Goal: Information Seeking & Learning: Compare options

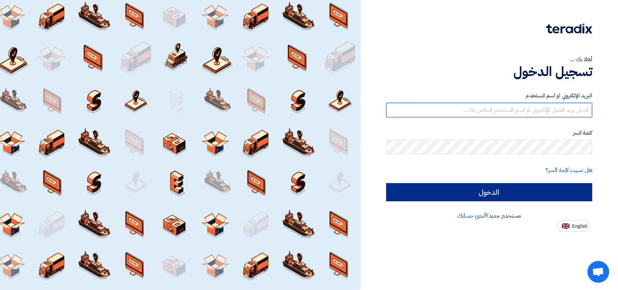
type input "[PERSON_NAME][EMAIL_ADDRESS][DOMAIN_NAME]"
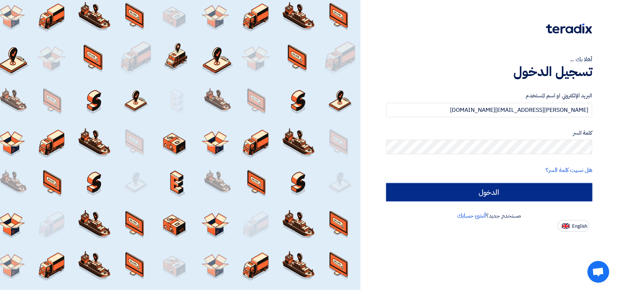
click at [475, 192] on input "الدخول" at bounding box center [489, 192] width 206 height 18
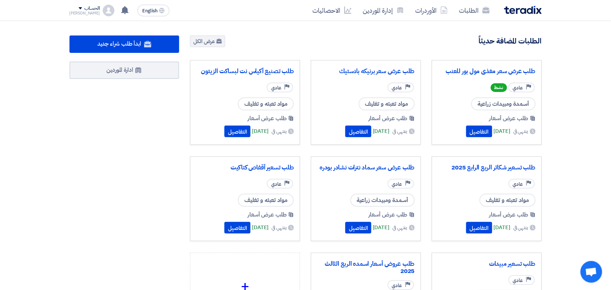
click at [455, 138] on div "طلب عرض أسعار ينتهي في [DATE] التفاصيل" at bounding box center [487, 126] width 98 height 25
click at [466, 133] on button "التفاصيل" at bounding box center [479, 132] width 26 height 12
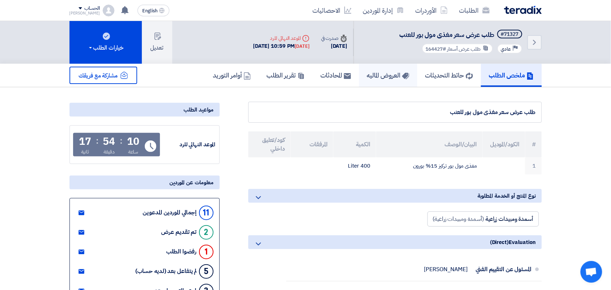
click at [367, 76] on h5 "العروض الماليه" at bounding box center [388, 75] width 42 height 8
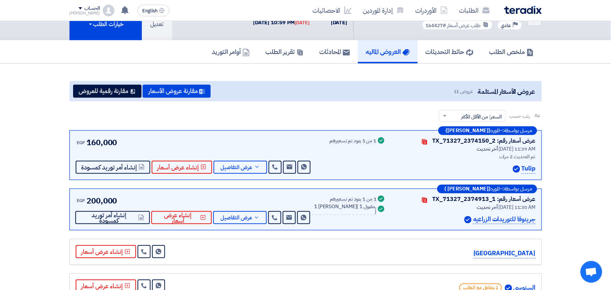
scroll to position [45, 0]
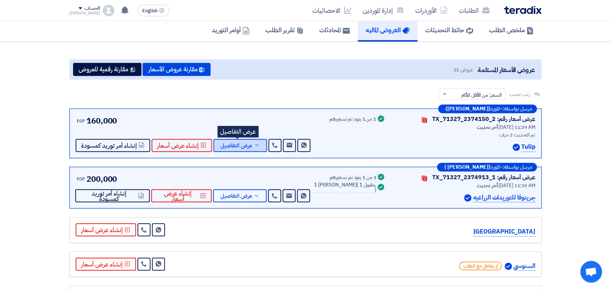
click at [245, 145] on span "عرض التفاصيل" at bounding box center [237, 145] width 32 height 5
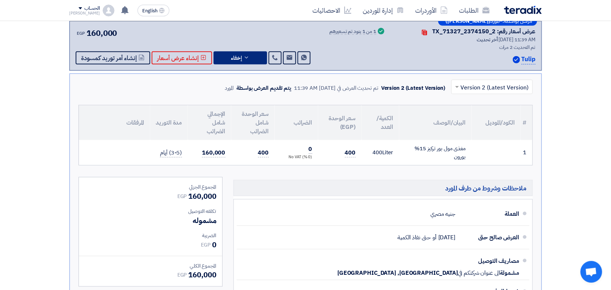
scroll to position [91, 0]
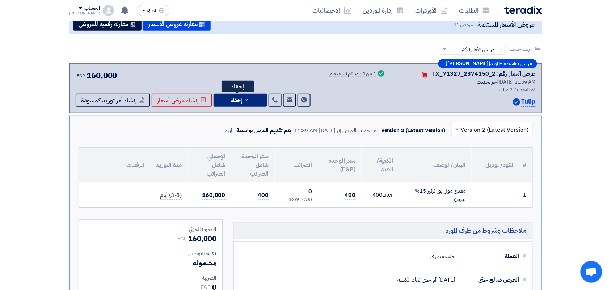
click at [231, 102] on span "إخفاء" at bounding box center [236, 100] width 11 height 5
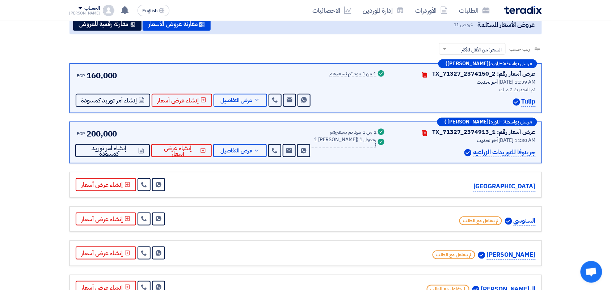
click at [443, 75] on div "عرض أسعار رقم: TX_71327_2374150_2" at bounding box center [484, 74] width 103 height 9
click at [427, 76] on use at bounding box center [424, 75] width 5 height 6
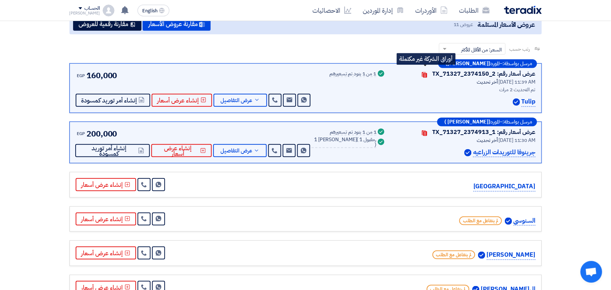
click at [427, 76] on use at bounding box center [424, 75] width 5 height 6
click at [242, 106] on div "مرسل بواسطة: – المورد ([PERSON_NAME]) عرض أسعار رقم: TX_71327_2374150_2 Contact…" at bounding box center [306, 88] width 472 height 50
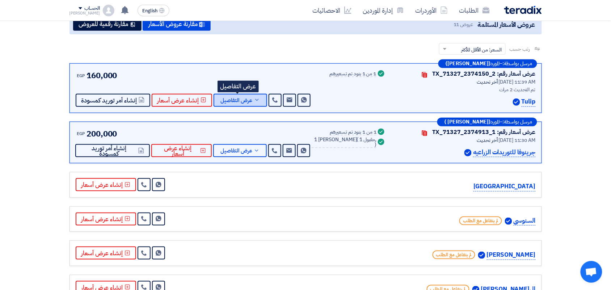
click at [242, 102] on span "عرض التفاصيل" at bounding box center [237, 100] width 32 height 5
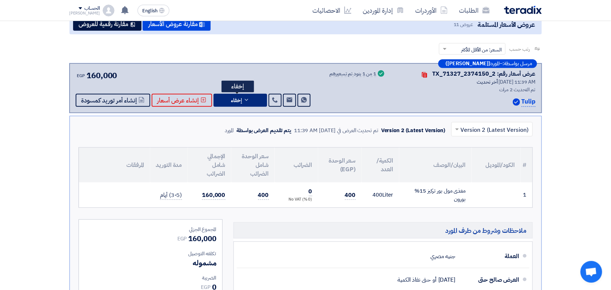
click at [243, 102] on button "إخفاء" at bounding box center [241, 100] width 54 height 13
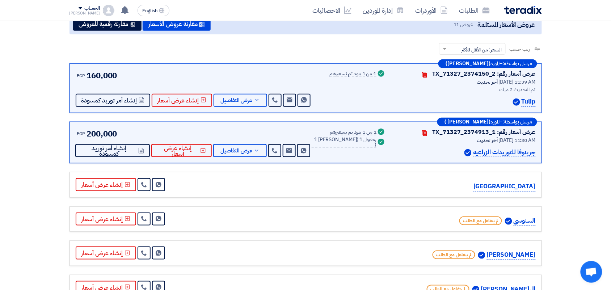
click at [473, 62] on b "([PERSON_NAME])" at bounding box center [468, 63] width 45 height 5
click at [460, 64] on b "([PERSON_NAME])" at bounding box center [468, 63] width 45 height 5
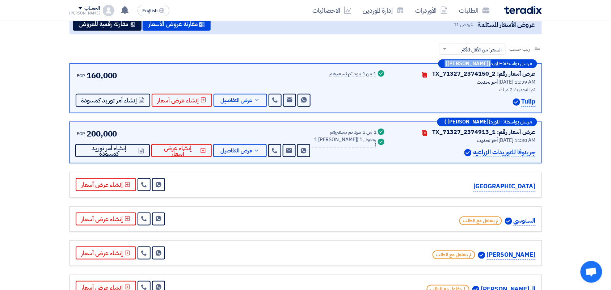
click at [460, 64] on b "([PERSON_NAME])" at bounding box center [468, 63] width 45 height 5
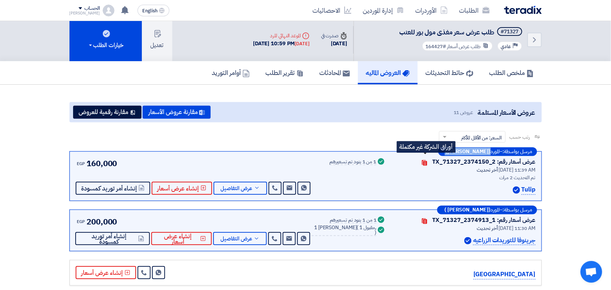
scroll to position [0, 0]
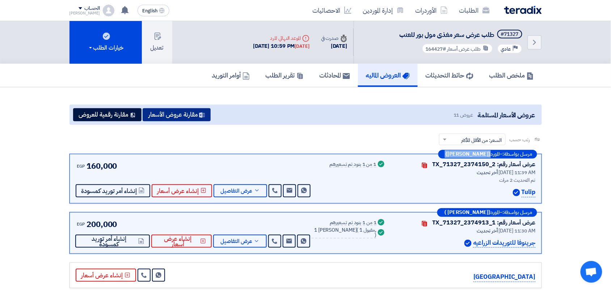
click at [183, 113] on button "مقارنة عروض الأسعار" at bounding box center [177, 114] width 68 height 13
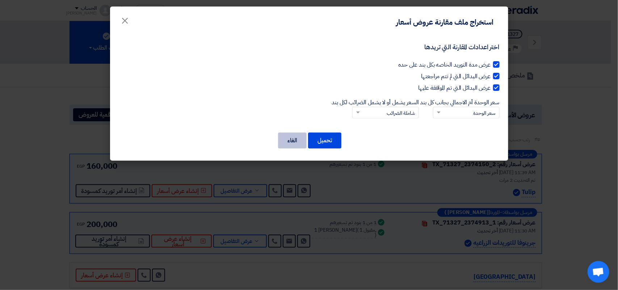
click at [296, 140] on button "الغاء" at bounding box center [292, 140] width 29 height 16
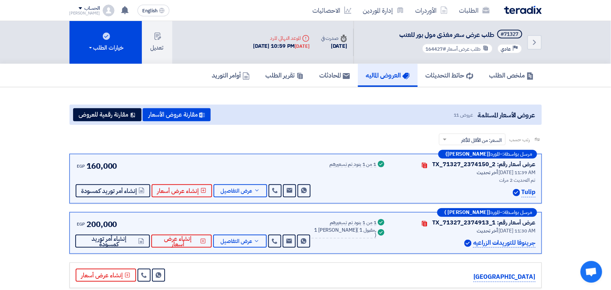
click at [511, 180] on div "تم التحديث 2 مرات" at bounding box center [465, 180] width 141 height 8
click at [511, 192] on div "Tulip" at bounding box center [465, 193] width 141 height 10
click at [516, 192] on img at bounding box center [516, 192] width 7 height 7
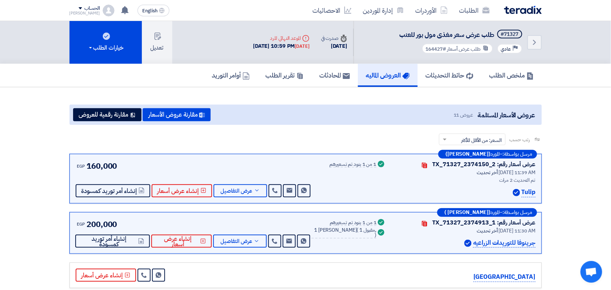
click at [516, 192] on img at bounding box center [516, 192] width 7 height 7
click at [517, 9] on img at bounding box center [523, 10] width 38 height 8
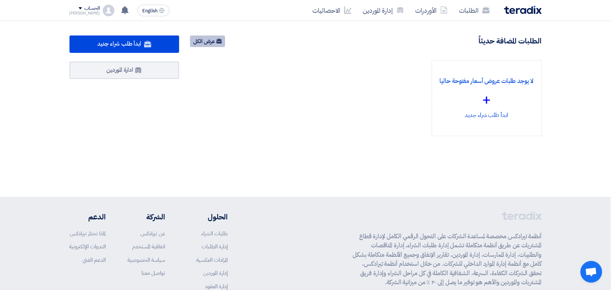
click at [203, 42] on link "عرض الكل" at bounding box center [207, 41] width 35 height 12
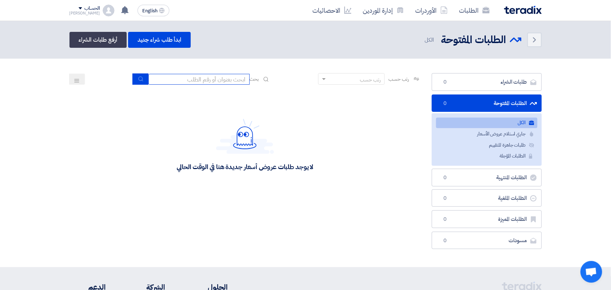
click at [178, 81] on input at bounding box center [198, 79] width 101 height 11
paste input "70583"
type input "70583"
click at [139, 76] on use "submit" at bounding box center [140, 78] width 5 height 5
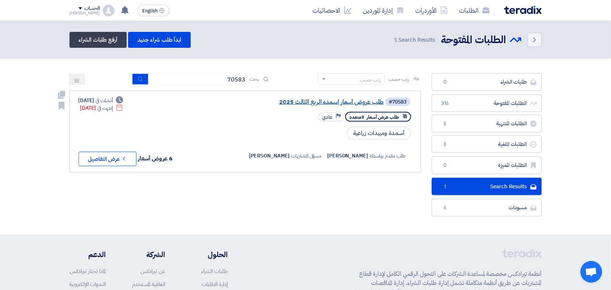
click at [319, 102] on link "طلب عروض أسعار اسمده الربع الثالث 2025" at bounding box center [311, 102] width 145 height 7
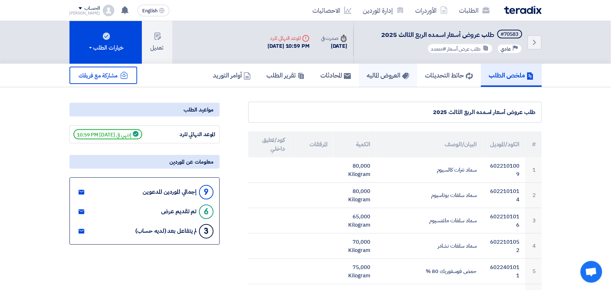
click at [380, 79] on link "العروض الماليه" at bounding box center [388, 75] width 58 height 23
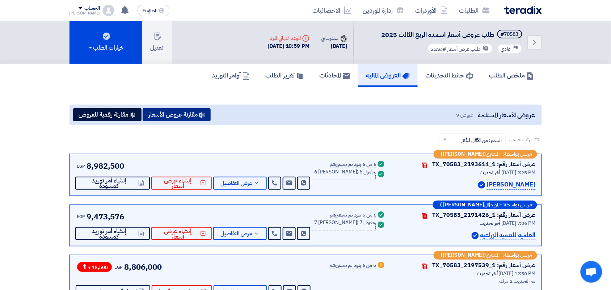
click at [186, 115] on button "مقارنة عروض الأسعار" at bounding box center [177, 114] width 68 height 13
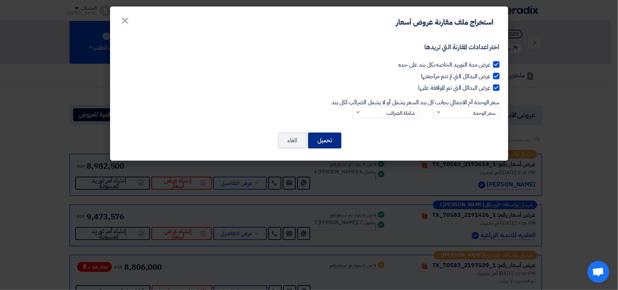
click at [324, 140] on button "تحميل" at bounding box center [324, 140] width 33 height 16
